Goal: Task Accomplishment & Management: Use online tool/utility

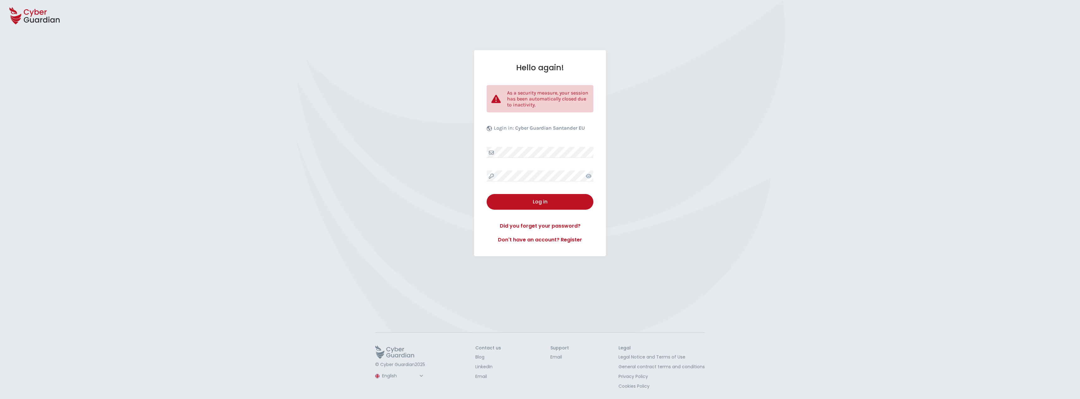
select select "English"
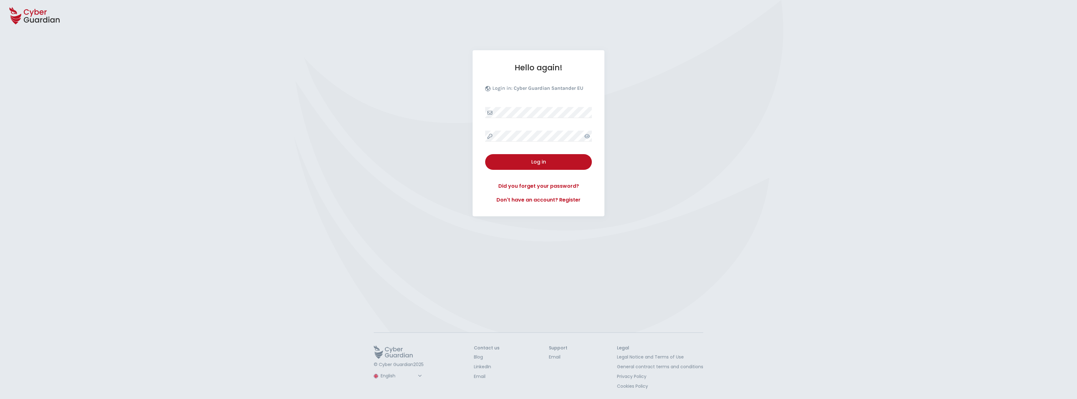
select select "English"
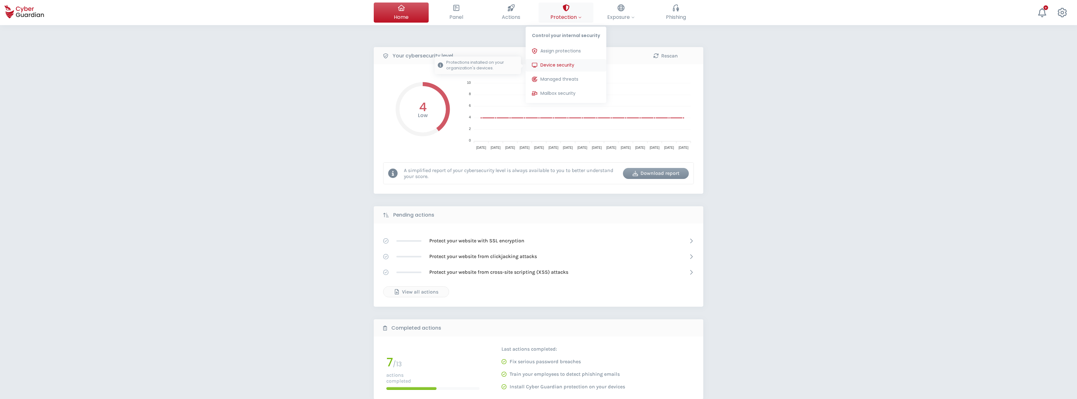
click at [560, 66] on span "Device security" at bounding box center [557, 65] width 34 height 7
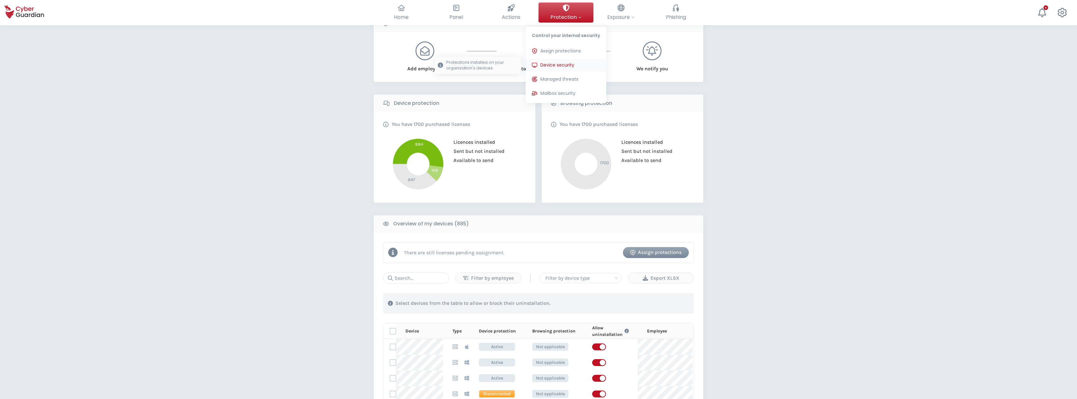
scroll to position [63, 0]
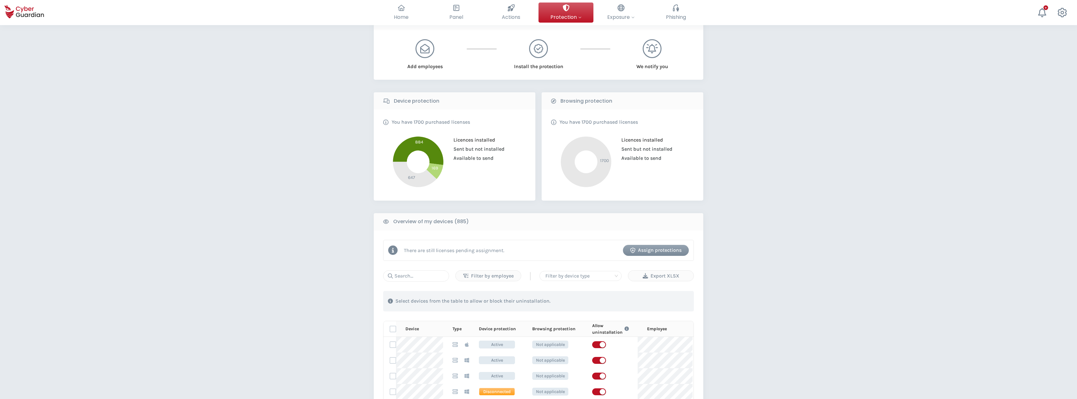
drag, startPoint x: 424, startPoint y: 141, endPoint x: 417, endPoint y: 142, distance: 6.7
click at [417, 142] on icon at bounding box center [418, 151] width 51 height 28
drag, startPoint x: 467, startPoint y: 224, endPoint x: 463, endPoint y: 222, distance: 3.9
click at [463, 222] on b "Overview of my devices (885)" at bounding box center [431, 222] width 76 height 8
click at [453, 272] on div "Filter by employee | Filter by device type Export XLSX" at bounding box center [538, 275] width 311 height 11
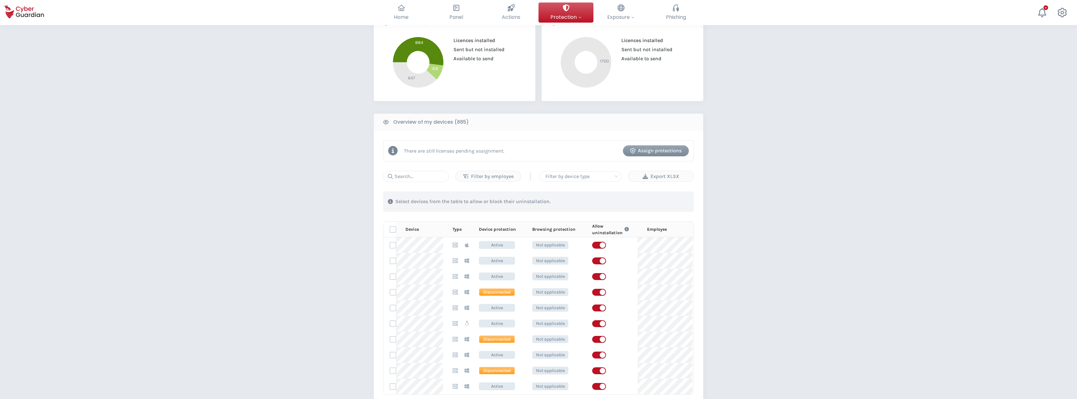
scroll to position [188, 0]
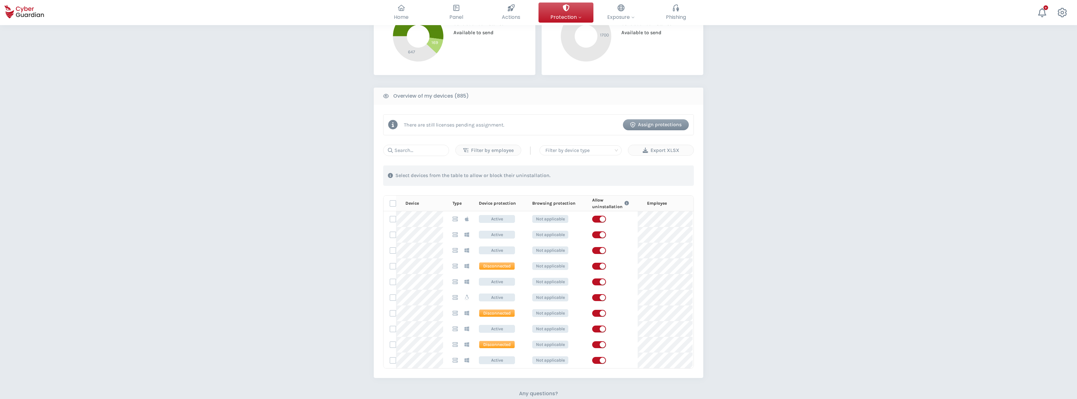
click at [330, 198] on div "PROTECTION > Device security How does it work? Add employees Install the protec…" at bounding box center [538, 174] width 1077 height 675
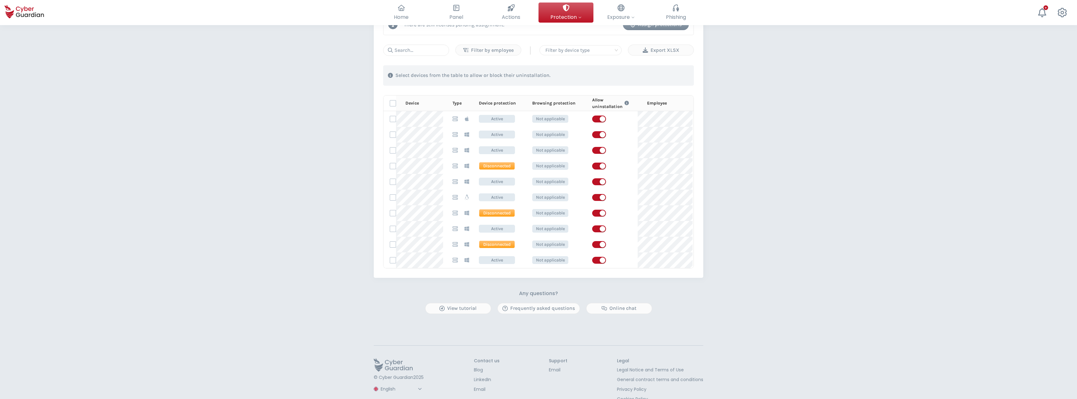
scroll to position [301, 0]
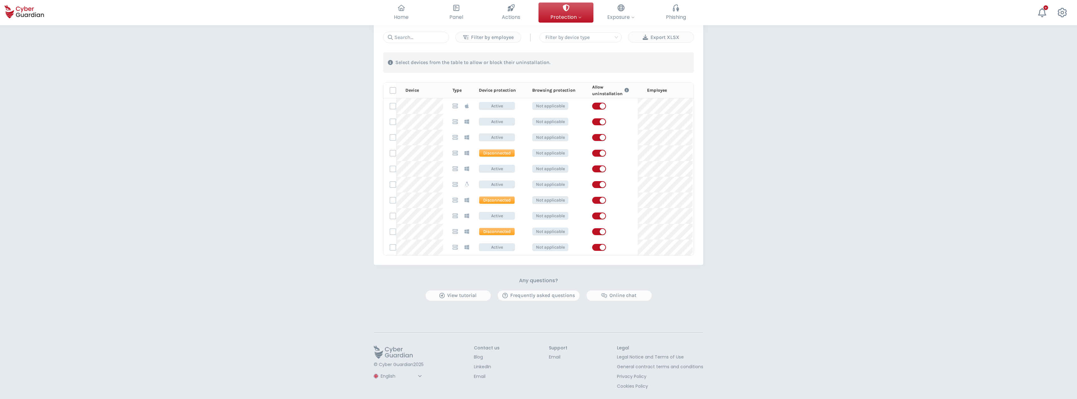
click at [776, 344] on footer "© Cyber Guardian 2025 Spanish English Portuguese (BR) Contact us Blog LinkedIn …" at bounding box center [538, 365] width 1064 height 67
click at [660, 38] on div "Export XLSX" at bounding box center [661, 38] width 56 height 8
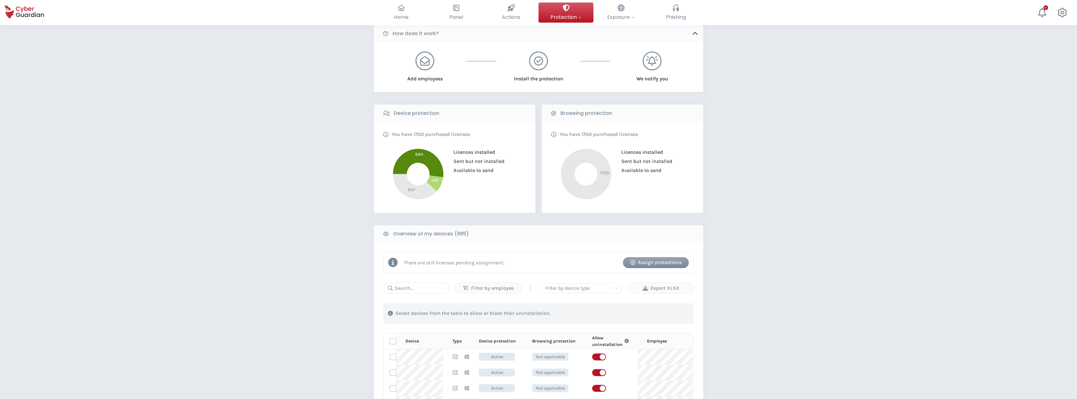
scroll to position [50, 0]
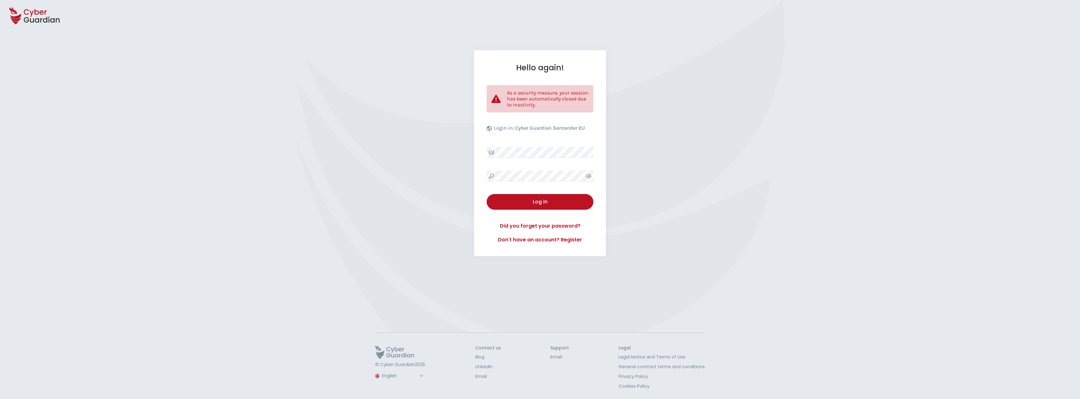
select select "English"
